Goal: Check status

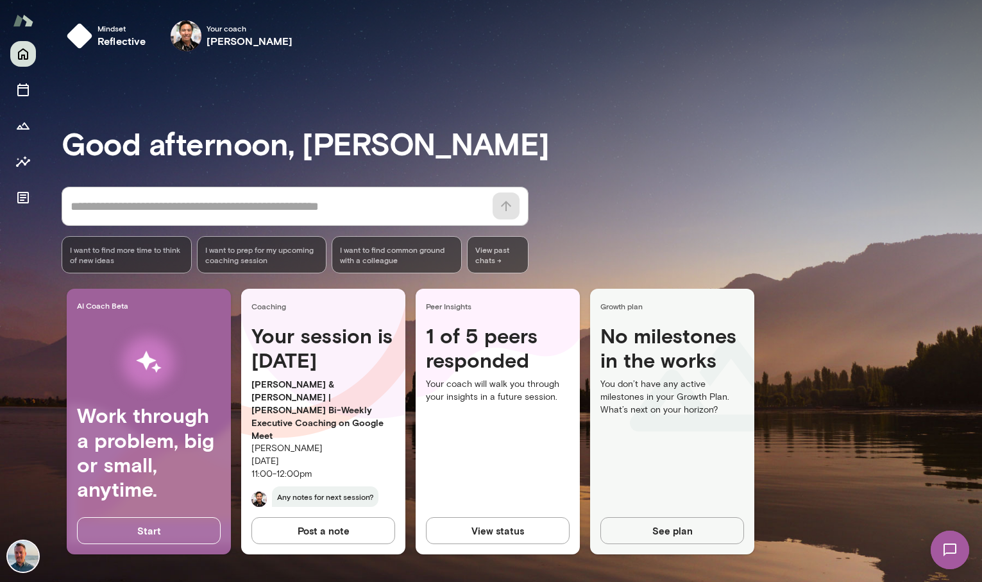
click at [536, 532] on button "View status" at bounding box center [498, 530] width 144 height 27
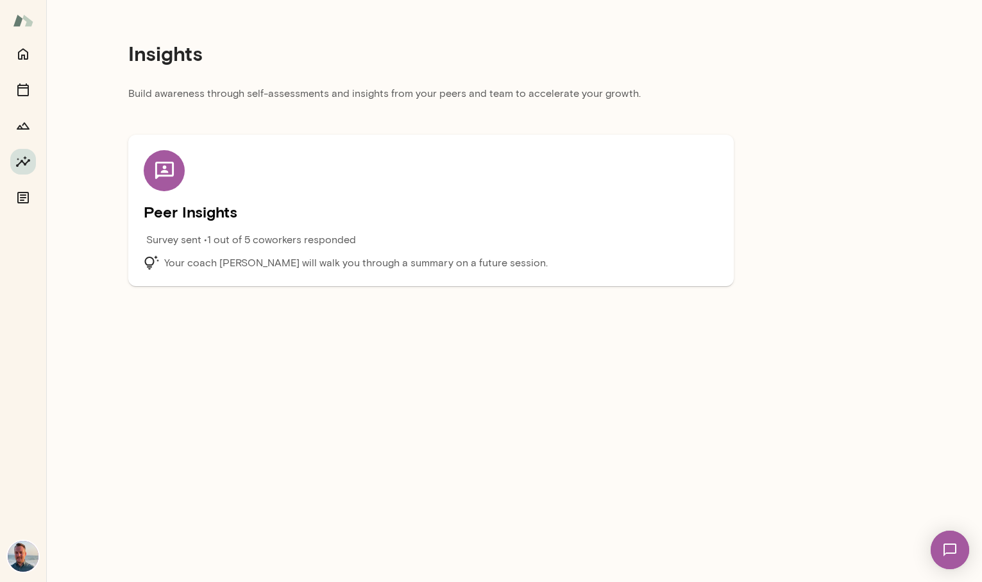
click at [235, 235] on p "Survey sent • 1 out of 5 coworkers responded" at bounding box center [251, 239] width 210 height 15
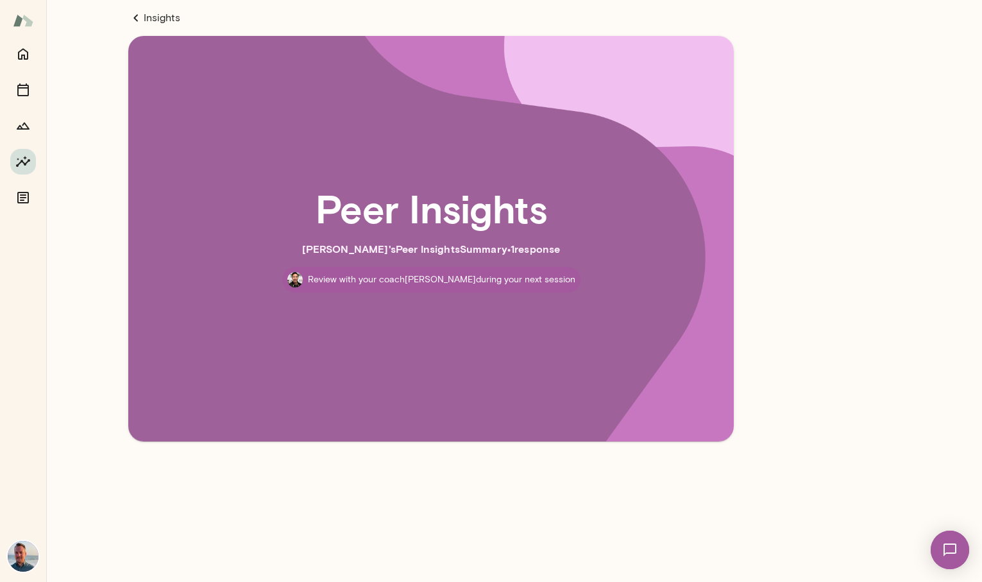
click at [167, 15] on link "Insights" at bounding box center [431, 17] width 606 height 15
